Goal: Check status: Check status

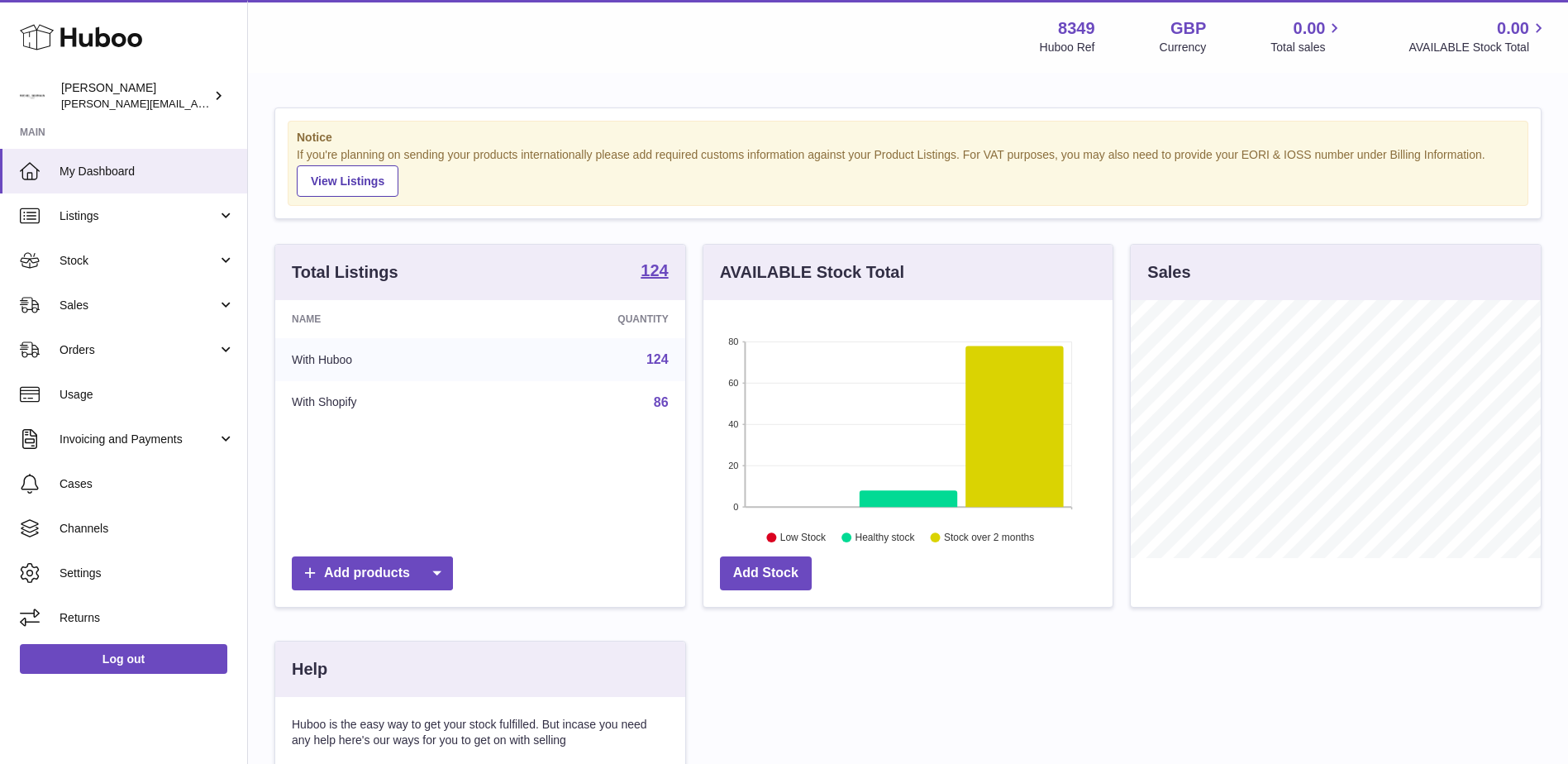
scroll to position [258, 410]
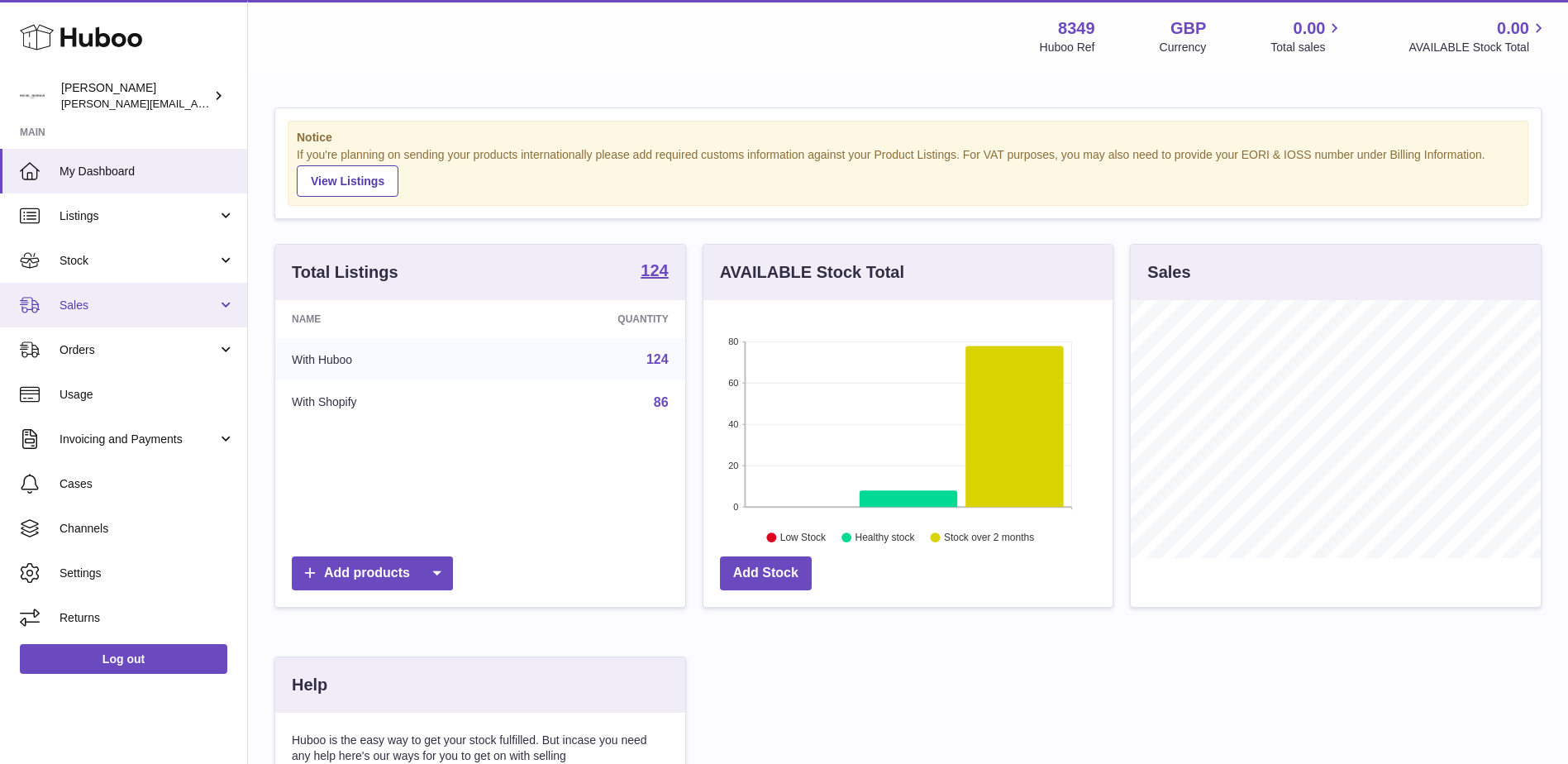
click at [81, 303] on span "Sales" at bounding box center [139, 305] width 158 height 15
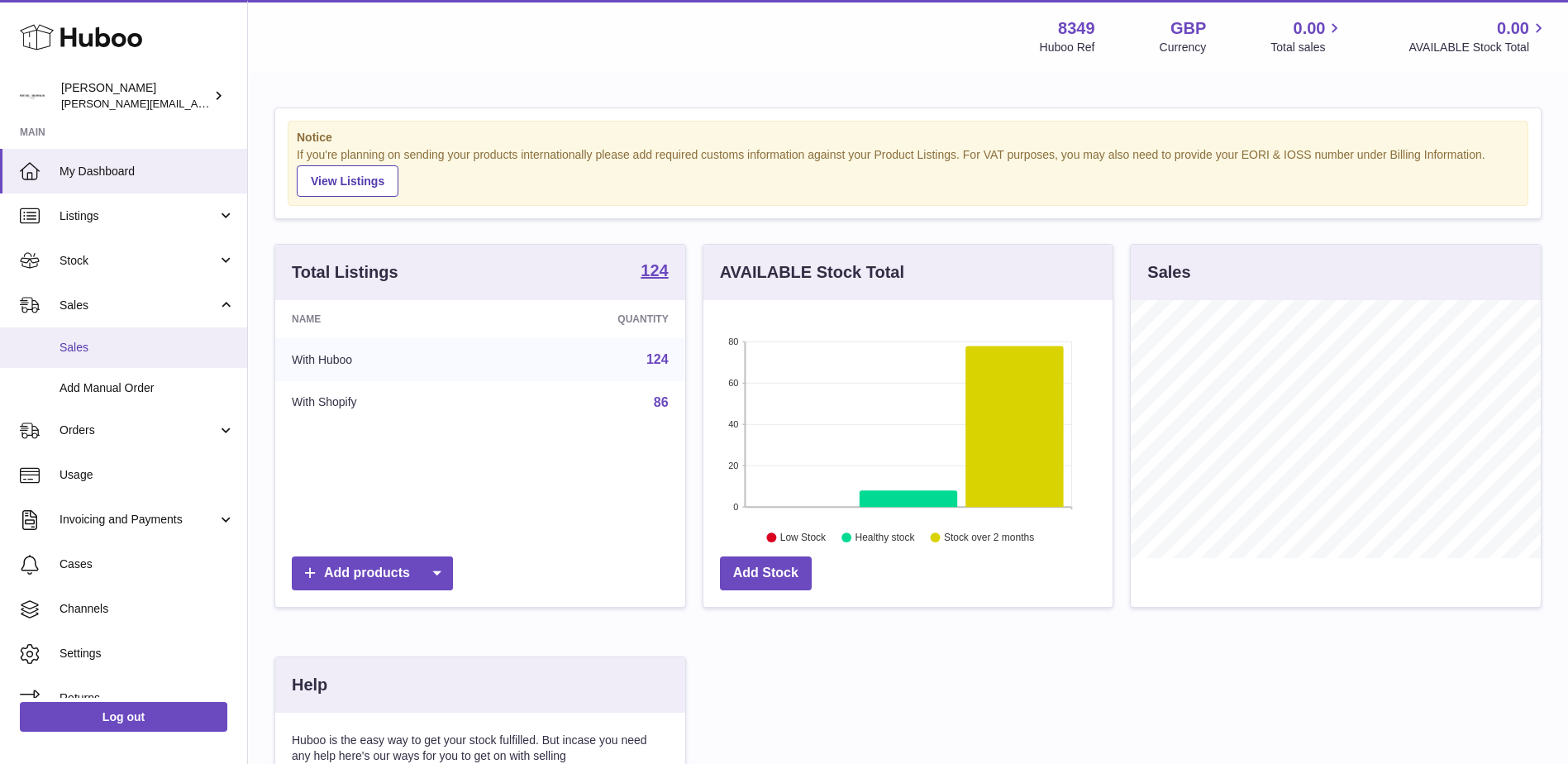
click at [88, 345] on span "Sales" at bounding box center [147, 348] width 175 height 15
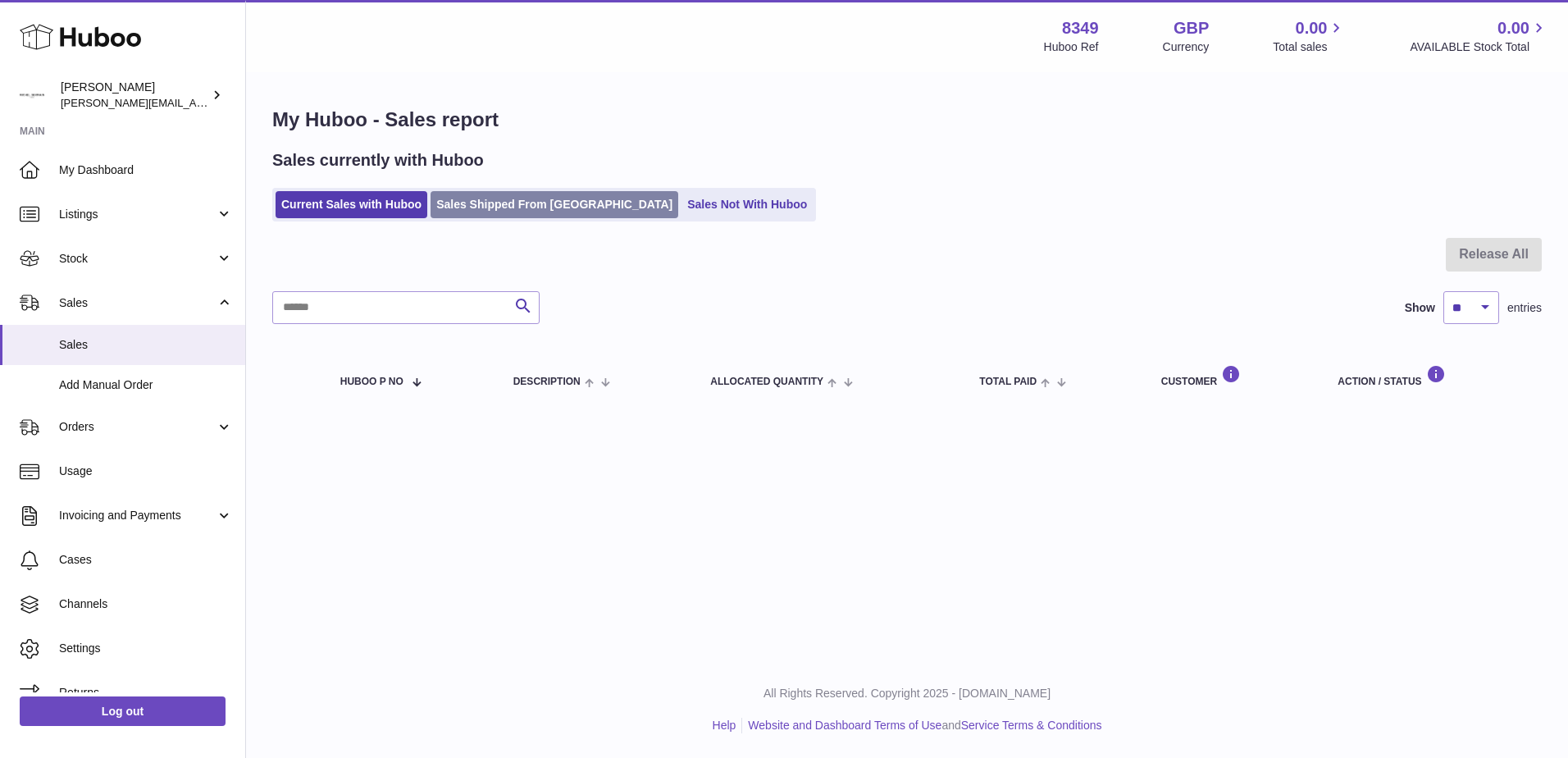
click at [516, 193] on link "Sales Shipped From Huboo" at bounding box center [554, 205] width 248 height 27
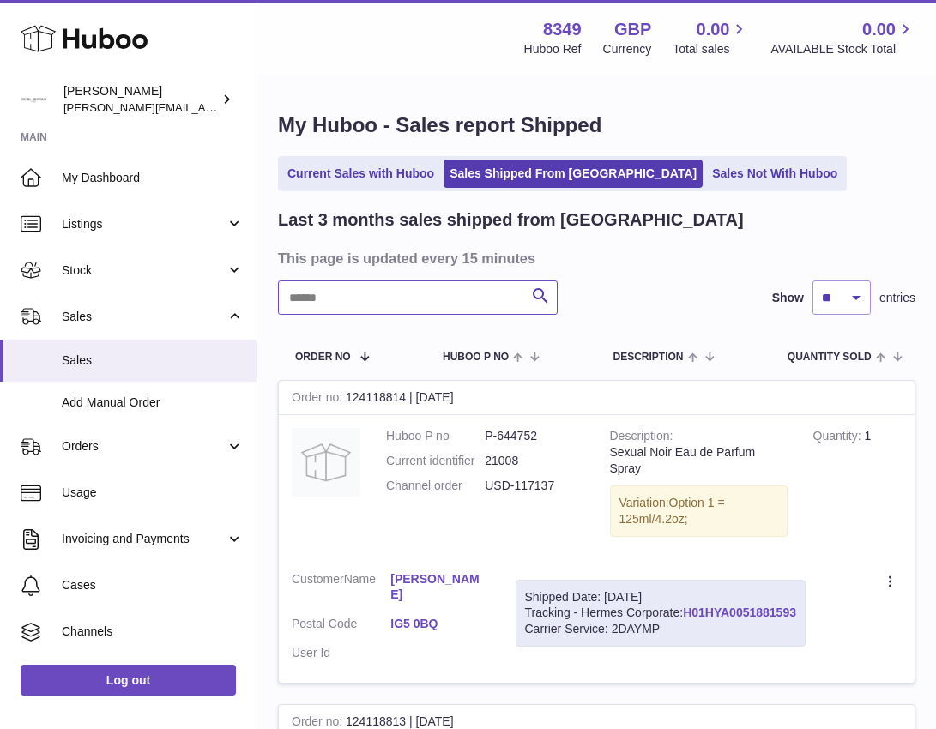
click at [310, 303] on input "text" at bounding box center [418, 298] width 280 height 34
click at [306, 302] on input "text" at bounding box center [418, 298] width 280 height 34
click at [289, 292] on input "text" at bounding box center [418, 298] width 280 height 34
paste input "**********"
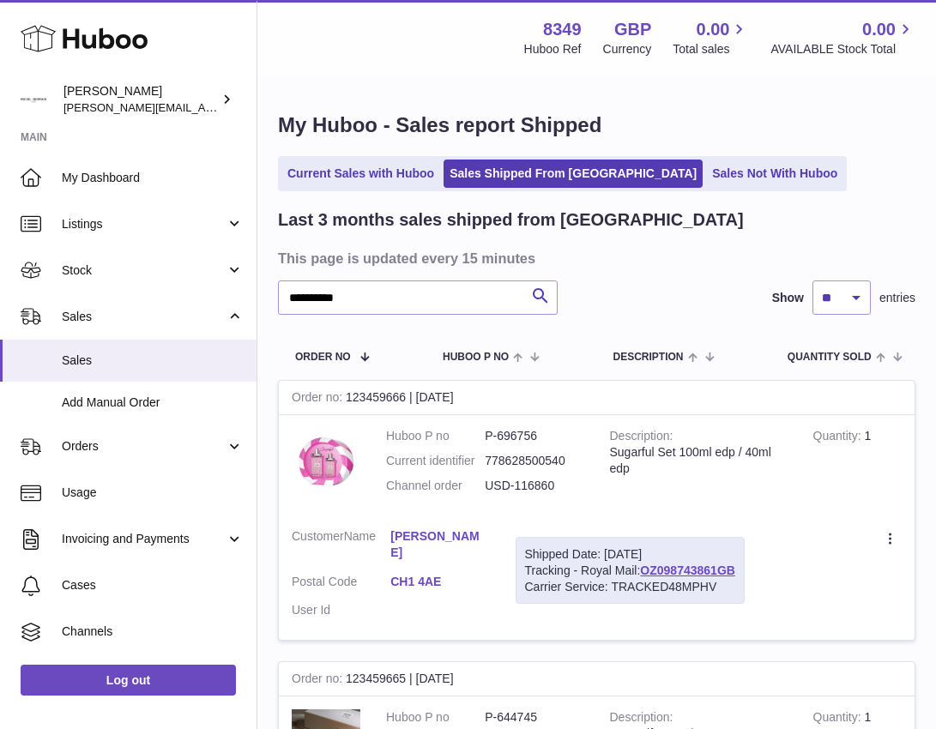
drag, startPoint x: 583, startPoint y: 572, endPoint x: 721, endPoint y: 590, distance: 138.4
click at [721, 590] on div "Shipped Date: [DATE] Tracking - Royal Mail: OZ098743861GB Carrier Service: TRAC…" at bounding box center [630, 571] width 229 height 68
copy div "Royal Mail: OZ098743861GB Carrier Service: TRACKED48MPHV"
click at [753, 571] on td "Shipped Date: [DATE] Tracking - Royal Mail: OZ098743861GB Carrier Service: TRAC…" at bounding box center [630, 578] width 255 height 125
drag, startPoint x: 527, startPoint y: 571, endPoint x: 746, endPoint y: 572, distance: 218.8
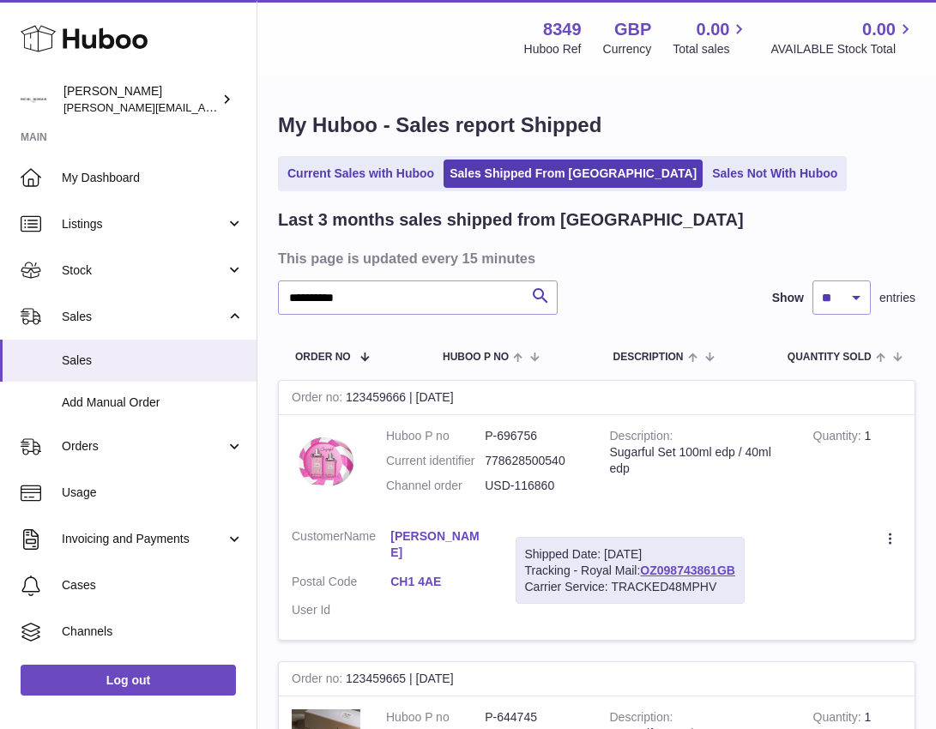
click at [745, 572] on div "Shipped Date: [DATE] Tracking - Royal Mail: OZ098743861GB Carrier Service: TRAC…" at bounding box center [630, 571] width 229 height 68
copy div "Tracking - Royal Mail: OZ098743861GB"
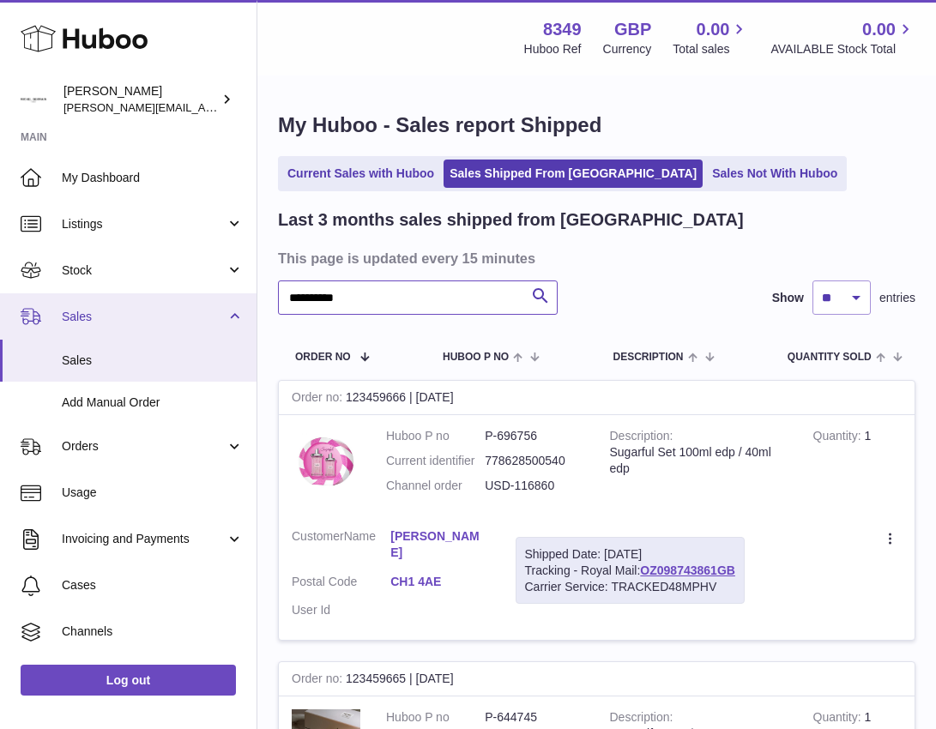
drag, startPoint x: 365, startPoint y: 300, endPoint x: 244, endPoint y: 300, distance: 121.0
paste input "text"
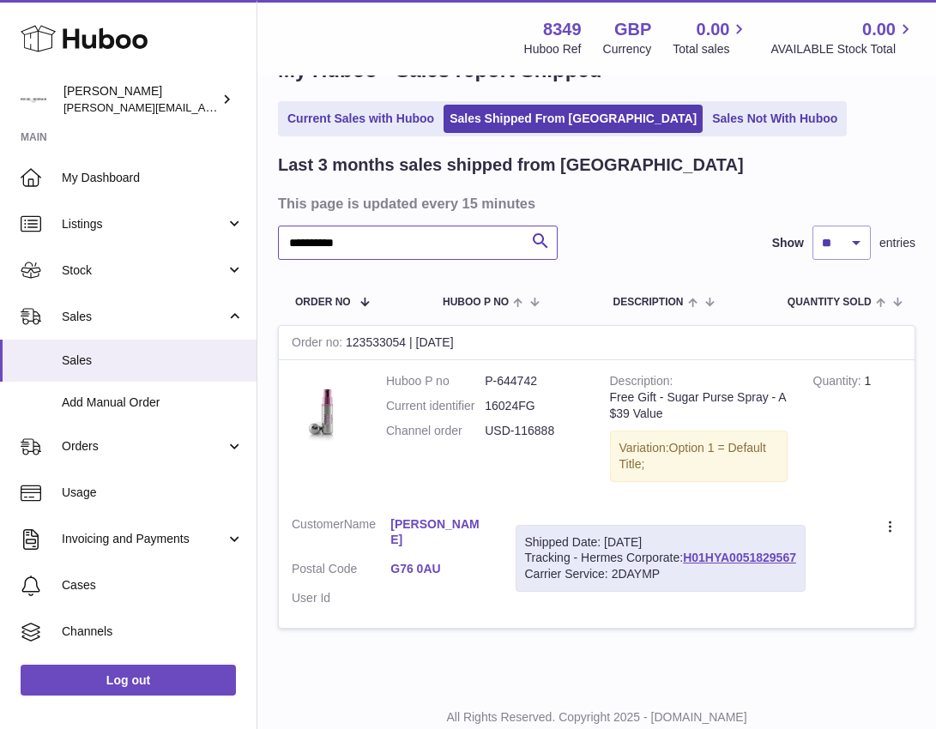
scroll to position [96, 0]
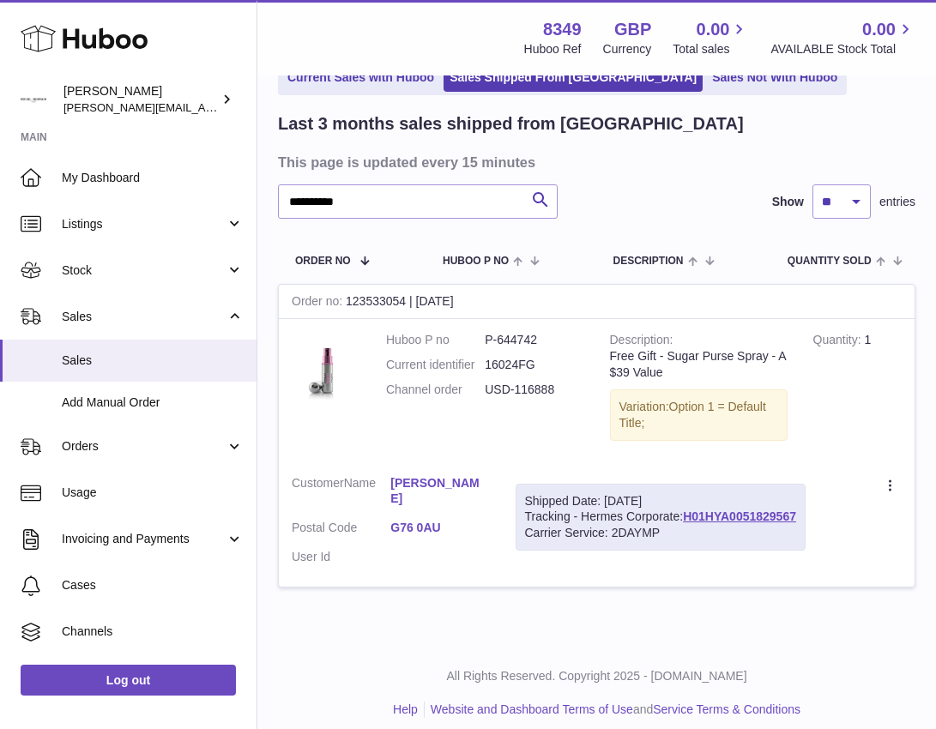
drag, startPoint x: 528, startPoint y: 515, endPoint x: 801, endPoint y: 516, distance: 273.7
click at [801, 516] on div "Shipped Date: [DATE] Tracking - Hermes Corporate: H01HYA0051829567 Carrier Serv…" at bounding box center [661, 518] width 290 height 68
copy div "Tracking - Hermes Corporate: H01HYA0051829567"
drag, startPoint x: 359, startPoint y: 197, endPoint x: 284, endPoint y: 206, distance: 75.1
click at [284, 206] on input "**********" at bounding box center [418, 201] width 280 height 34
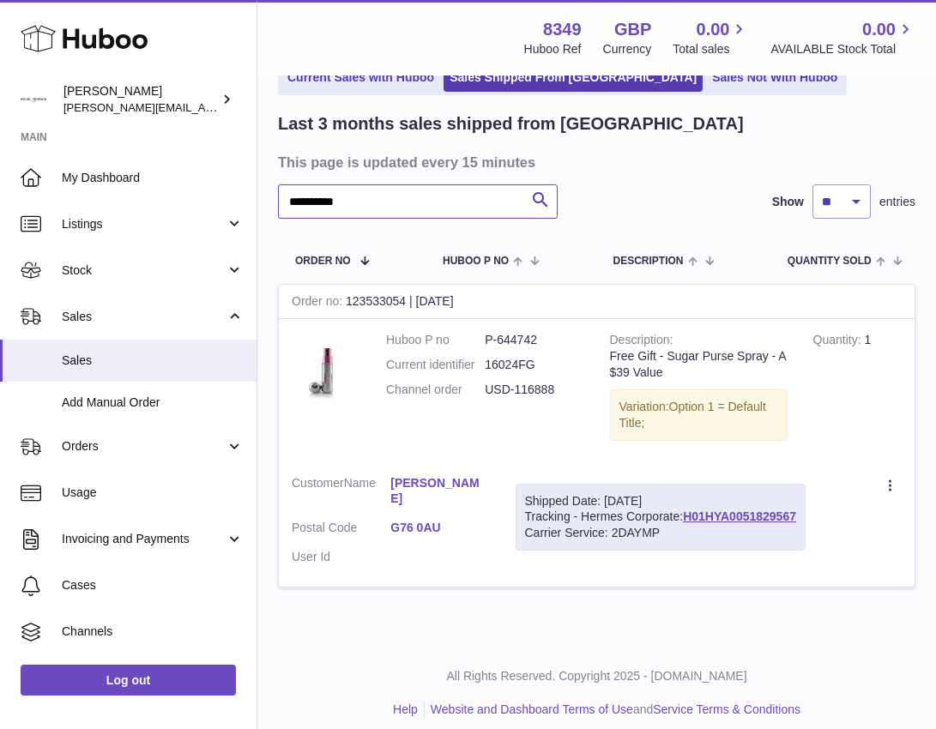
paste input "text"
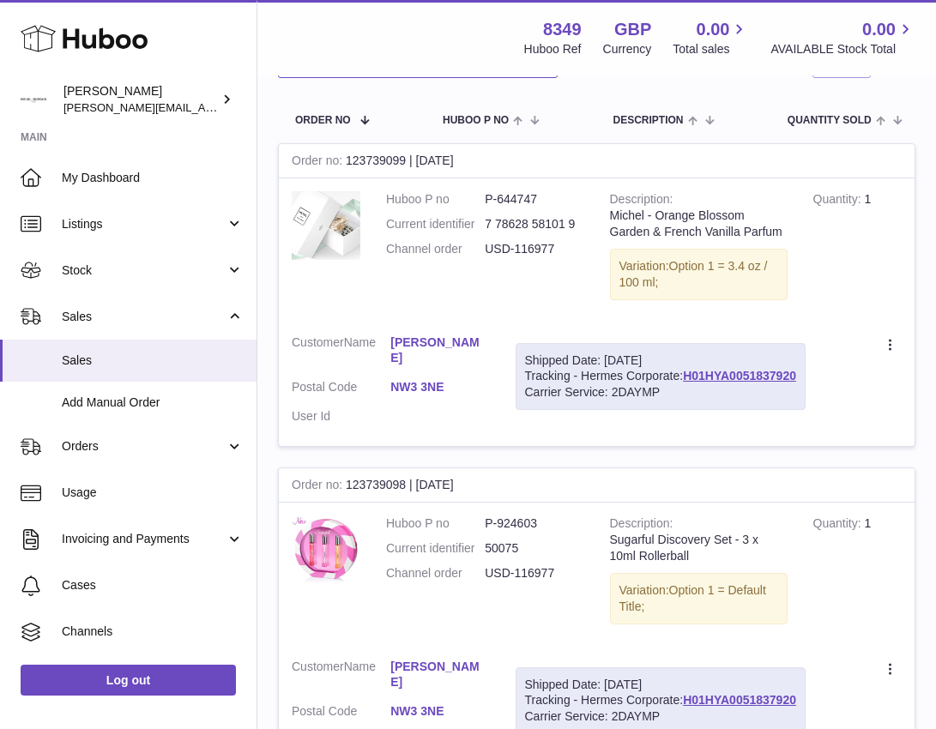
scroll to position [268, 0]
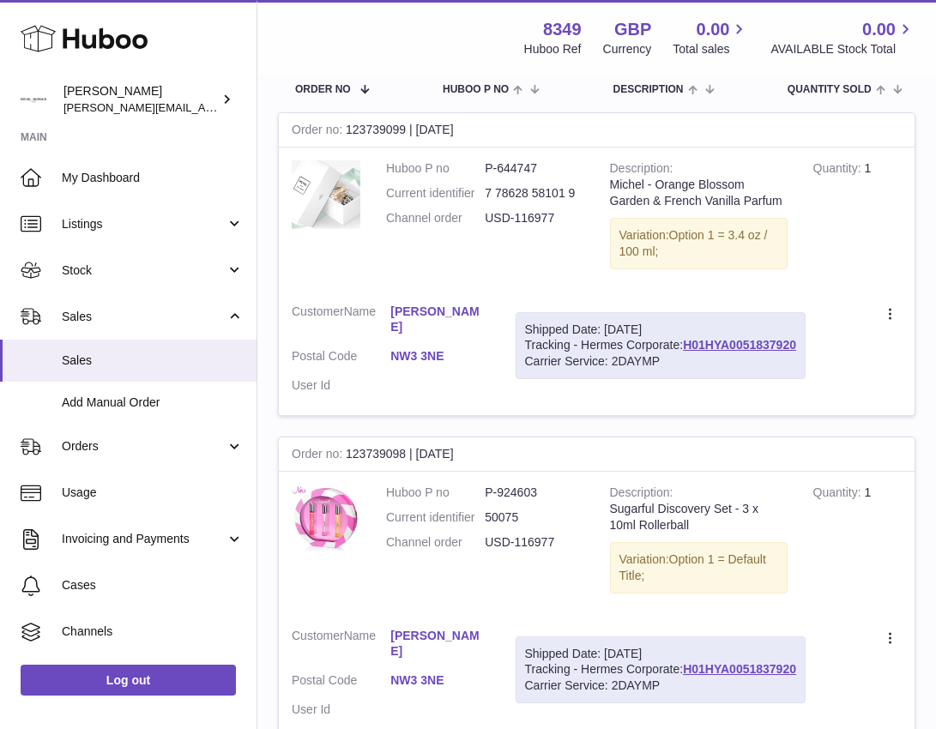
drag, startPoint x: 526, startPoint y: 345, endPoint x: 800, endPoint y: 347, distance: 273.7
click at [800, 347] on div "Shipped Date: [DATE] Tracking - Hermes Corporate: H01HYA0051837920 Carrier Serv…" at bounding box center [661, 346] width 290 height 68
copy div "Tracking - Hermes Corporate: H01HYA0051837920"
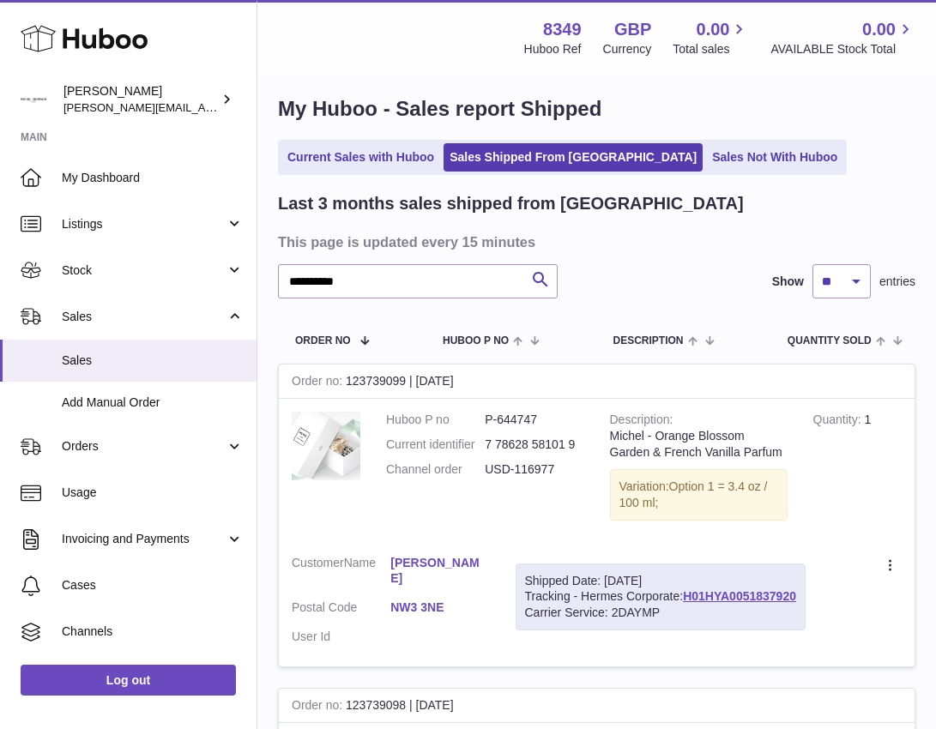
scroll to position [0, 0]
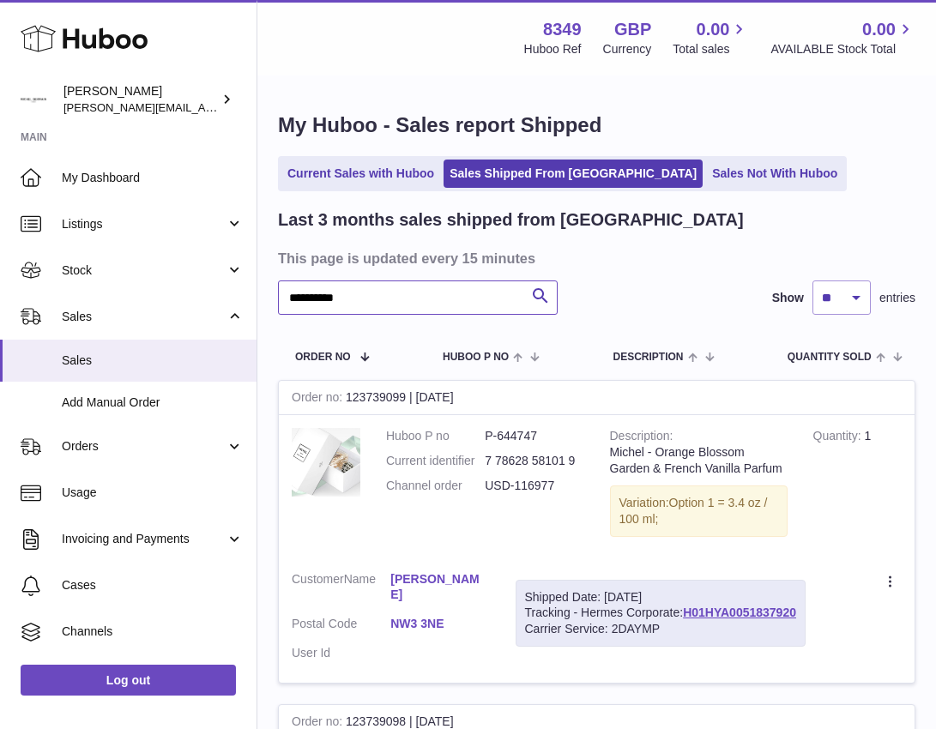
drag, startPoint x: 356, startPoint y: 299, endPoint x: 287, endPoint y: 303, distance: 69.6
click at [287, 303] on input "**********" at bounding box center [418, 298] width 280 height 34
paste input "text"
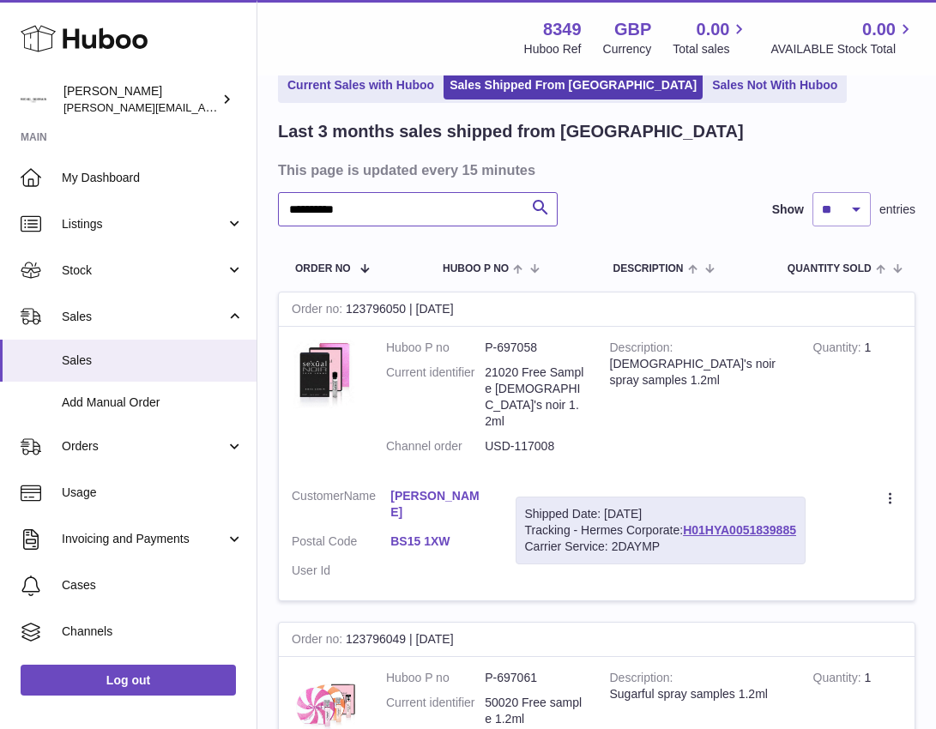
scroll to position [172, 0]
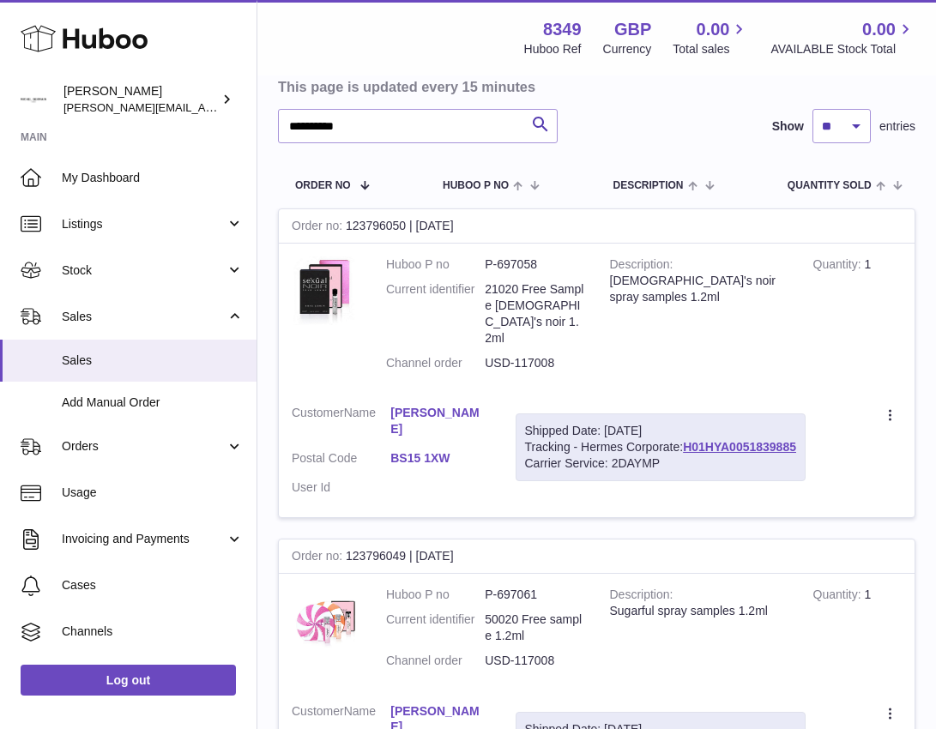
drag, startPoint x: 527, startPoint y: 415, endPoint x: 804, endPoint y: 420, distance: 277.1
click at [804, 420] on div "Shipped Date: [DATE] Tracking - Hermes Corporate: H01HYA0051839885 Carrier Serv…" at bounding box center [661, 448] width 290 height 68
copy div "Tracking - Hermes Corporate: H01HYA0051839885"
drag, startPoint x: 359, startPoint y: 128, endPoint x: 271, endPoint y: 129, distance: 88.4
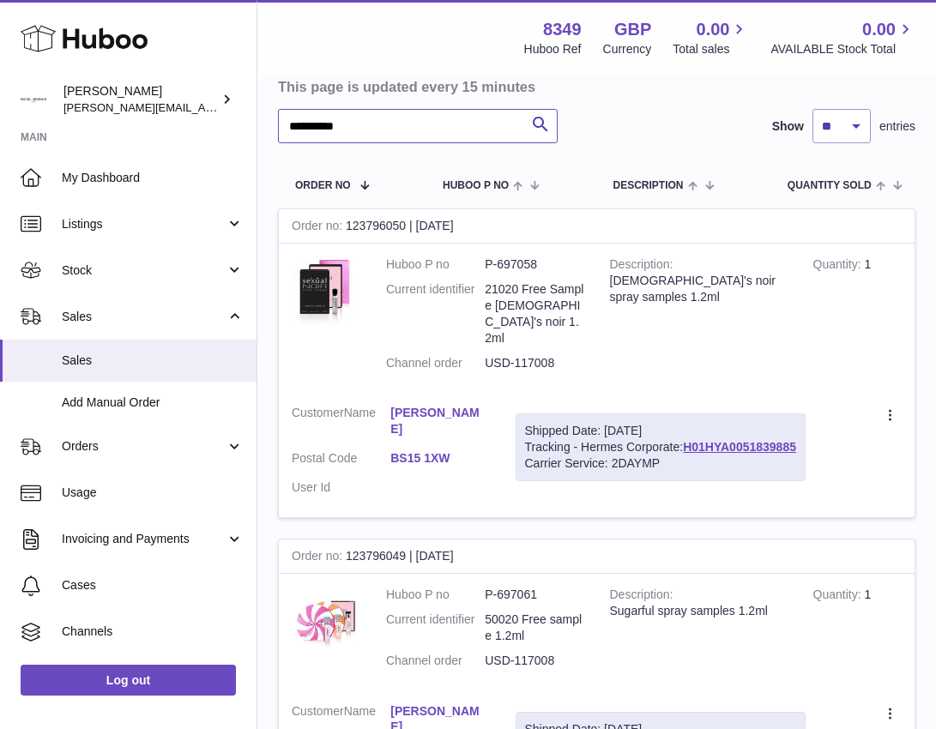
paste input "text"
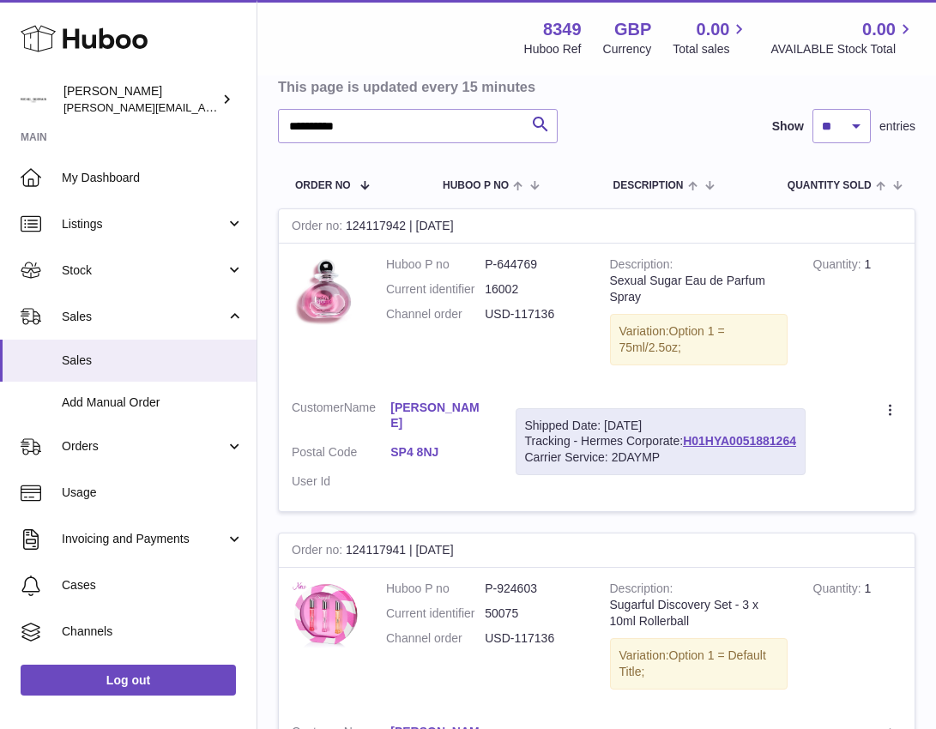
drag, startPoint x: 525, startPoint y: 442, endPoint x: 805, endPoint y: 447, distance: 279.7
click at [805, 447] on div "Shipped Date: [DATE] Tracking - Hermes Corporate: H01HYA0051881264 Carrier Serv…" at bounding box center [661, 442] width 290 height 68
copy div "Tracking - Hermes Corporate: H01HYA0051881264"
drag, startPoint x: 365, startPoint y: 127, endPoint x: 274, endPoint y: 130, distance: 91.0
click at [274, 130] on div "**********" at bounding box center [596, 547] width 679 height 1283
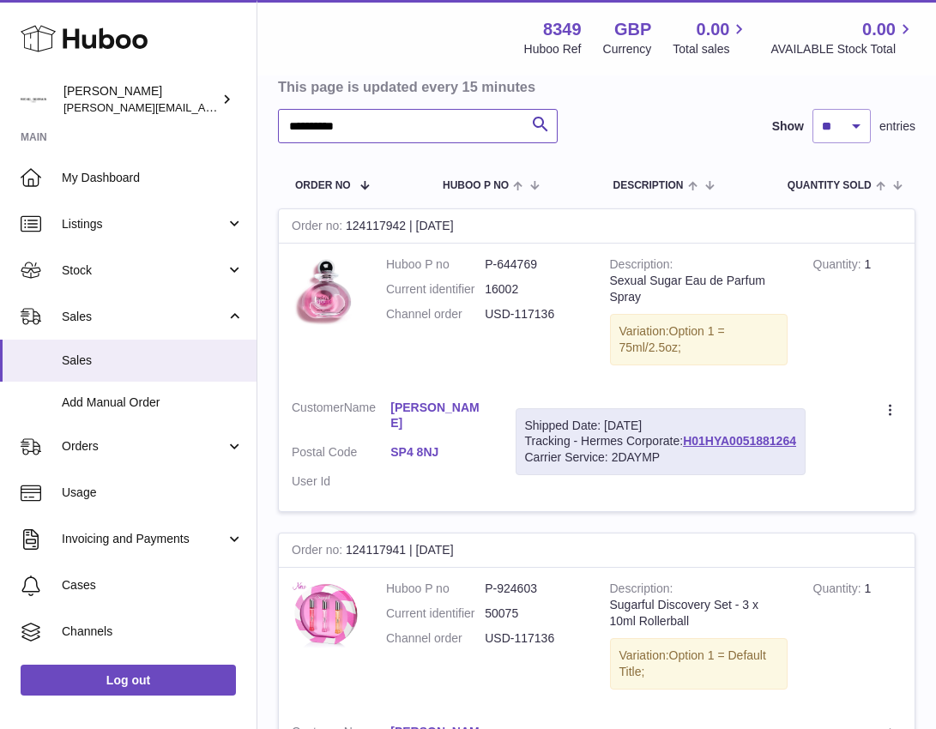
paste input "text"
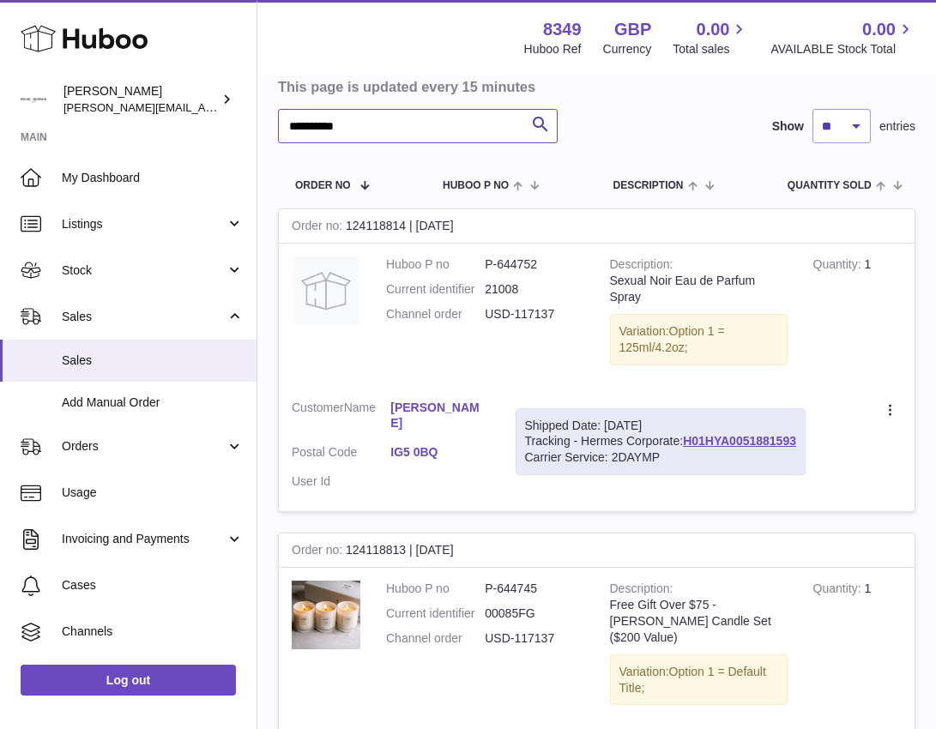
type input "**********"
drag, startPoint x: 526, startPoint y: 441, endPoint x: 808, endPoint y: 448, distance: 282.3
click at [806, 448] on div "Shipped Date: [DATE] Tracking - Hermes Corporate: H01HYA0051881593 Carrier Serv…" at bounding box center [661, 442] width 290 height 68
drag, startPoint x: 808, startPoint y: 448, endPoint x: 681, endPoint y: 438, distance: 127.4
copy div "Tracking - Hermes Corporate: H01HYA0051881593"
